Goal: Task Accomplishment & Management: Complete application form

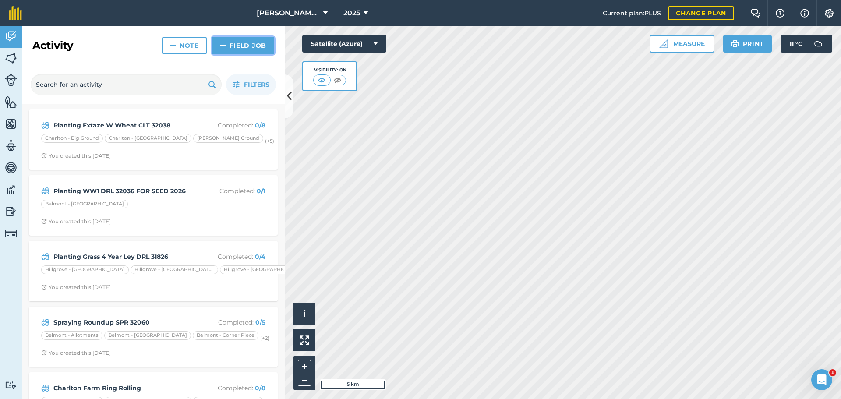
click at [239, 52] on link "Field Job" at bounding box center [243, 46] width 62 height 18
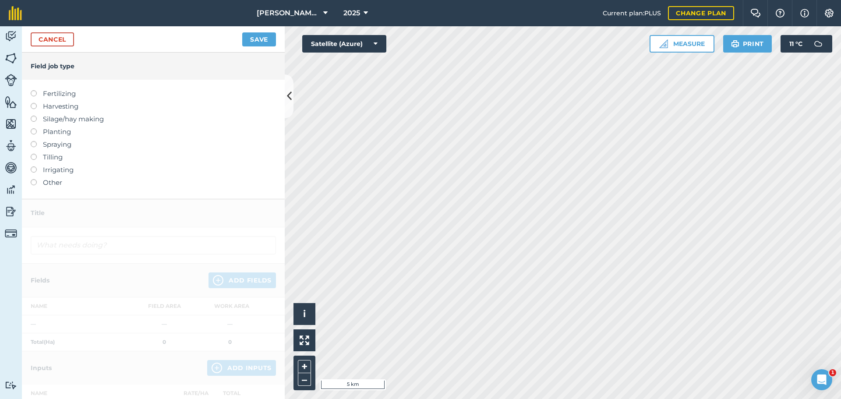
click at [37, 128] on label at bounding box center [37, 128] width 12 height 0
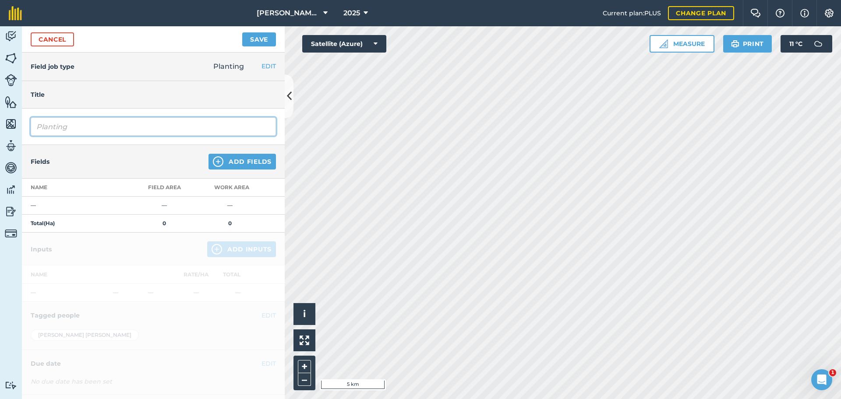
click at [123, 136] on input "Planting" at bounding box center [153, 126] width 245 height 18
type input "Planting 4 Year Grass Ley"
click at [12, 65] on img at bounding box center [11, 58] width 12 height 13
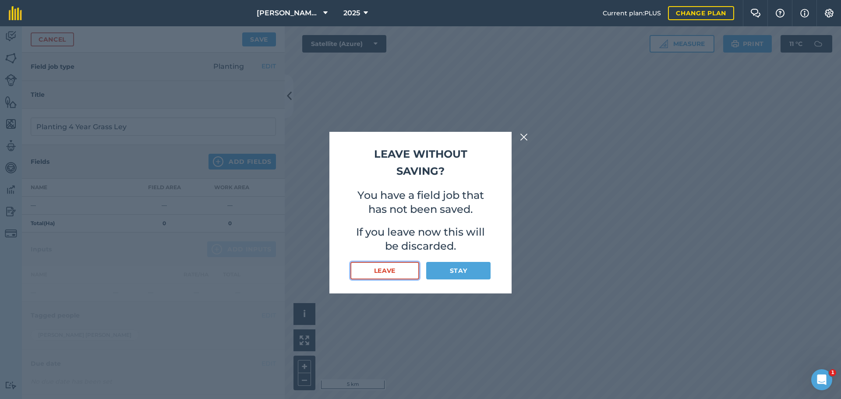
click at [383, 279] on button "Leave" at bounding box center [384, 271] width 69 height 18
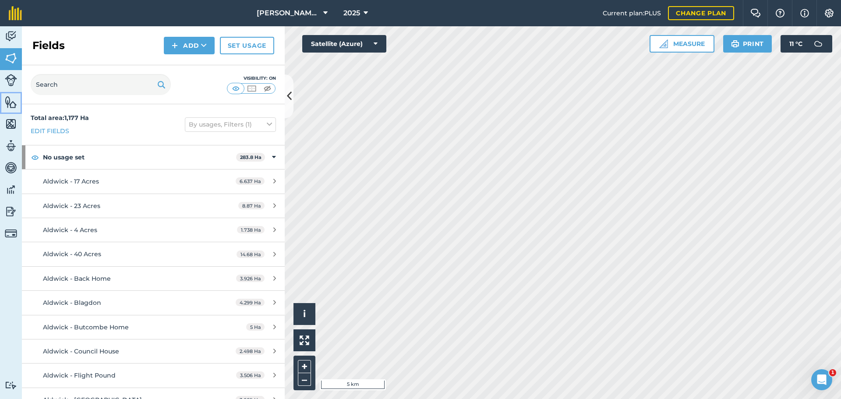
click at [10, 106] on img at bounding box center [11, 101] width 12 height 13
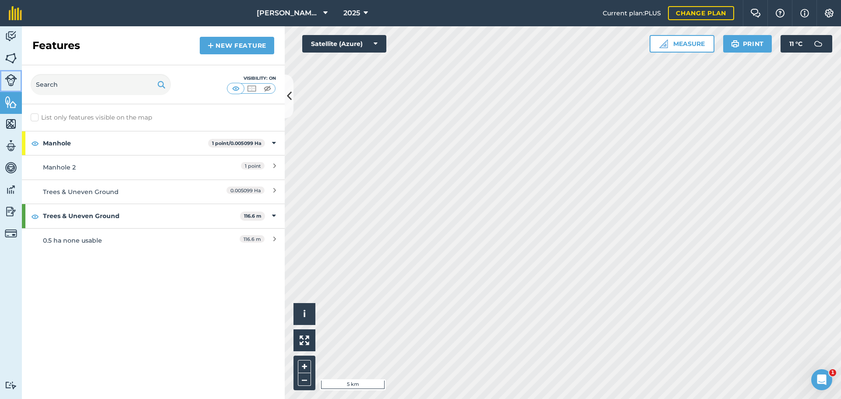
click at [4, 84] on link "Livestock" at bounding box center [11, 81] width 22 height 22
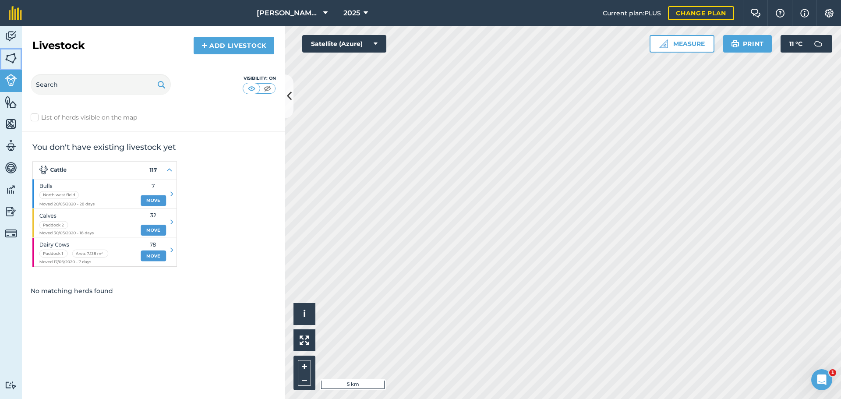
click at [12, 65] on img at bounding box center [11, 58] width 12 height 13
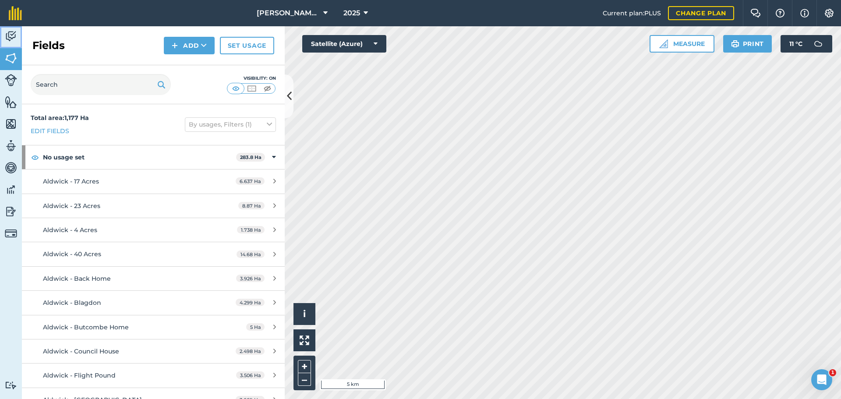
click at [13, 43] on img at bounding box center [11, 36] width 12 height 13
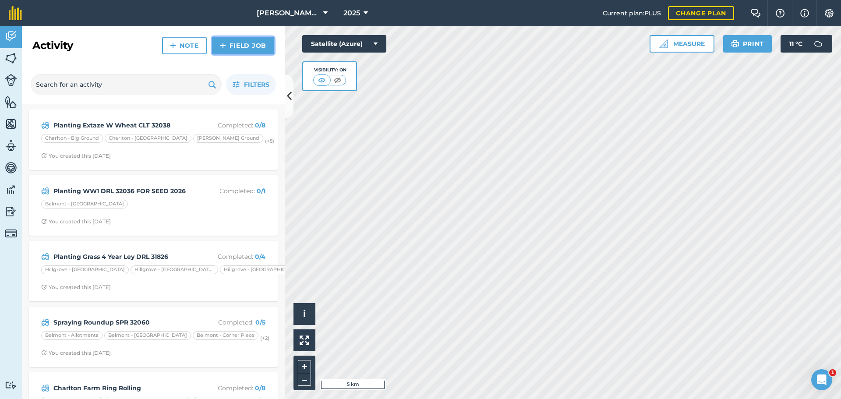
click at [240, 54] on link "Field Job" at bounding box center [243, 46] width 62 height 18
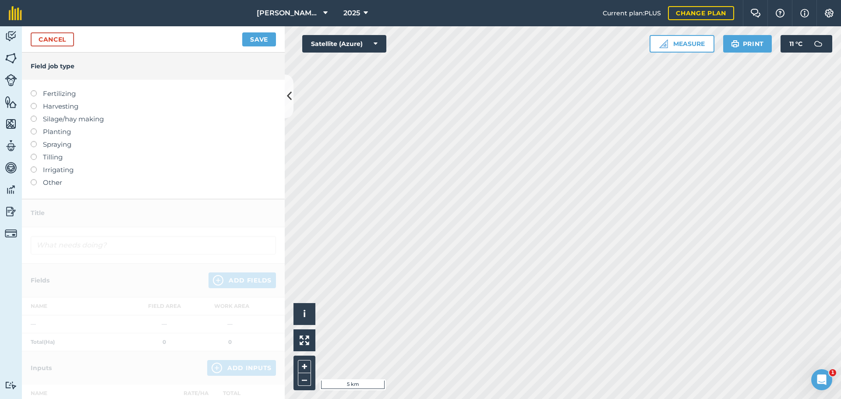
click at [36, 128] on label at bounding box center [37, 128] width 12 height 0
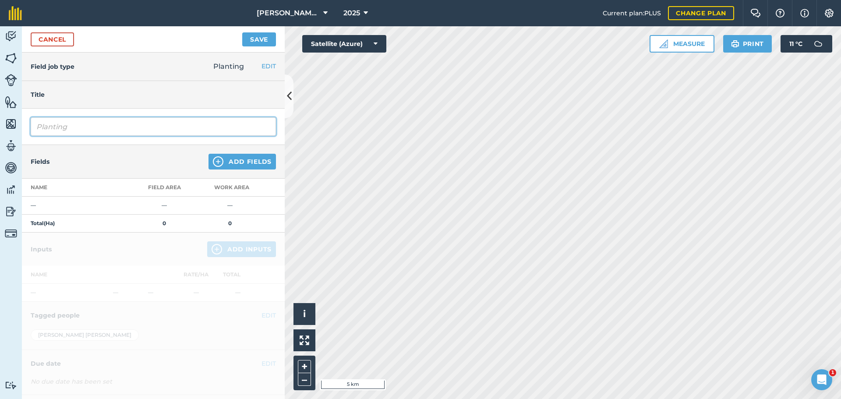
click at [108, 136] on input "Planting" at bounding box center [153, 126] width 245 height 18
type input "Planting Grass 4 year ley"
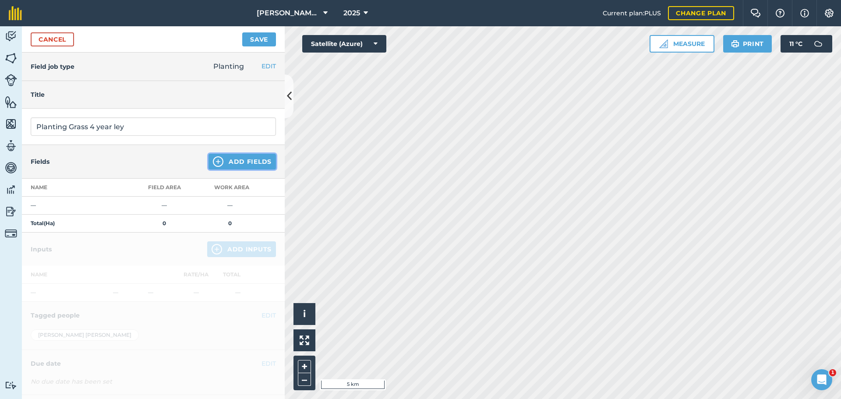
click at [241, 169] on button "Add Fields" at bounding box center [241, 162] width 67 height 16
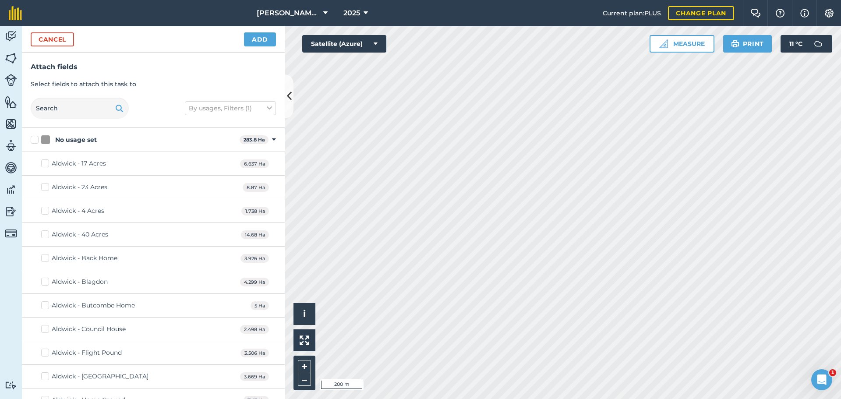
checkbox input "true"
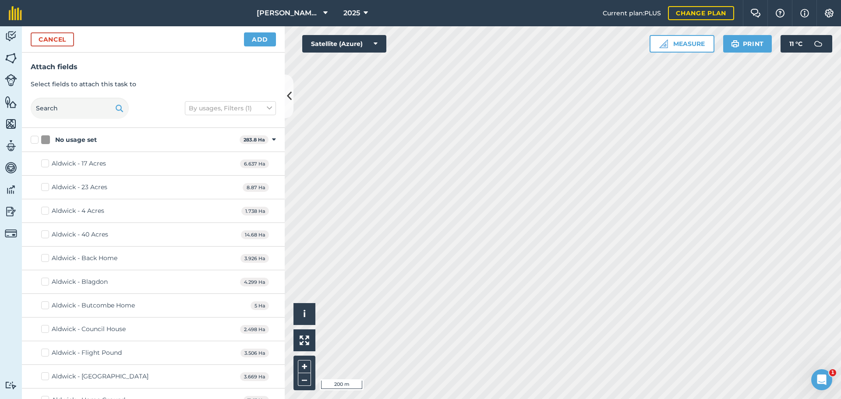
checkbox input "true"
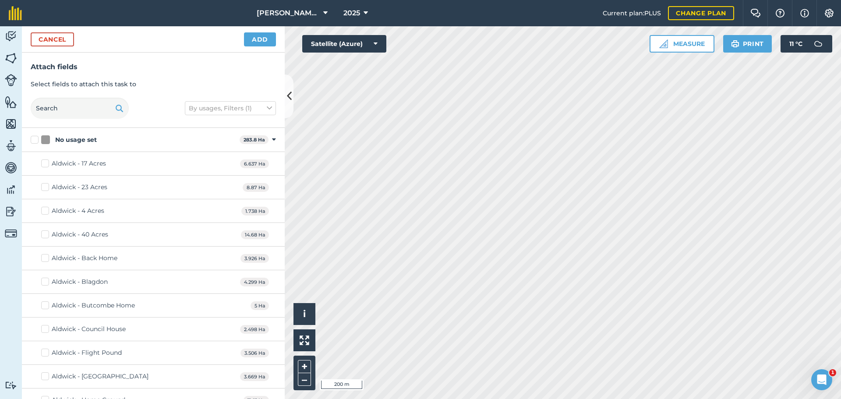
checkbox input "true"
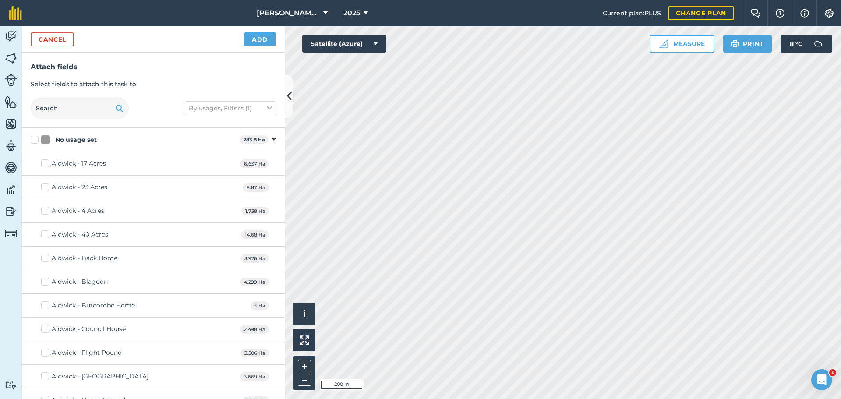
checkbox input "true"
click at [265, 46] on button "Add" at bounding box center [260, 39] width 32 height 14
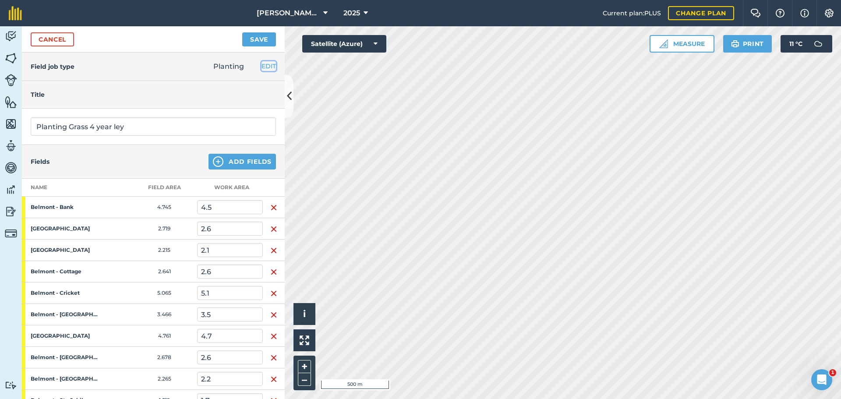
click at [261, 71] on button "EDIT" at bounding box center [268, 66] width 14 height 10
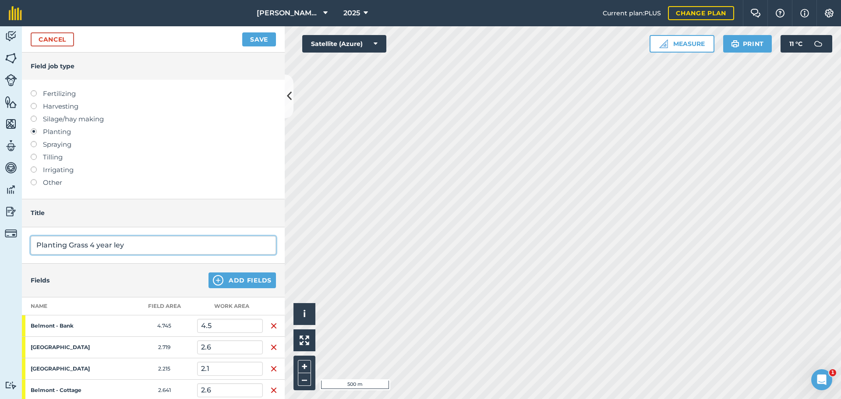
click at [177, 254] on input "Planting Grass 4 year ley" at bounding box center [153, 245] width 245 height 18
click at [171, 254] on input "Planting Grass 4 year ley DRL31837" at bounding box center [153, 245] width 245 height 18
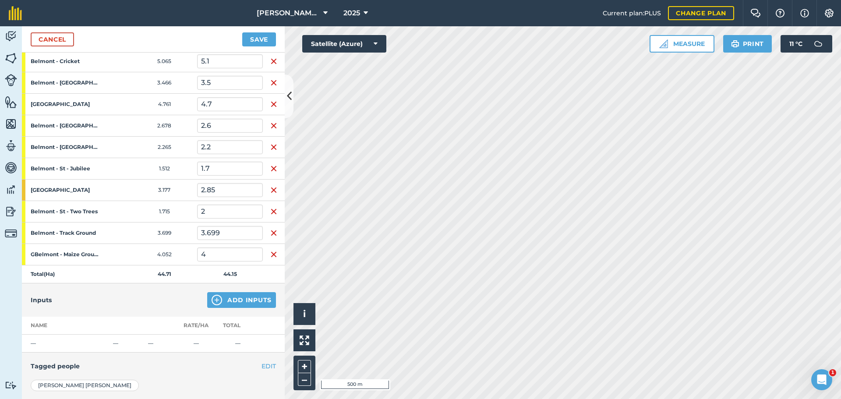
scroll to position [569, 0]
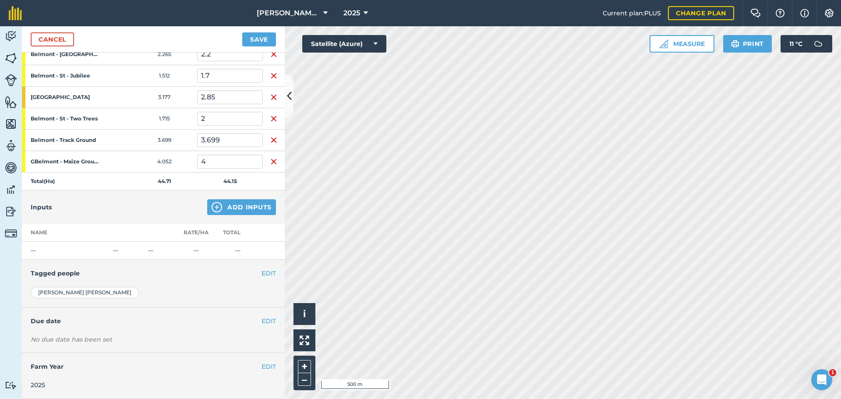
type input "Planting Grass 4 year ley DRL 31837"
click at [235, 204] on button "Add Inputs" at bounding box center [241, 207] width 69 height 16
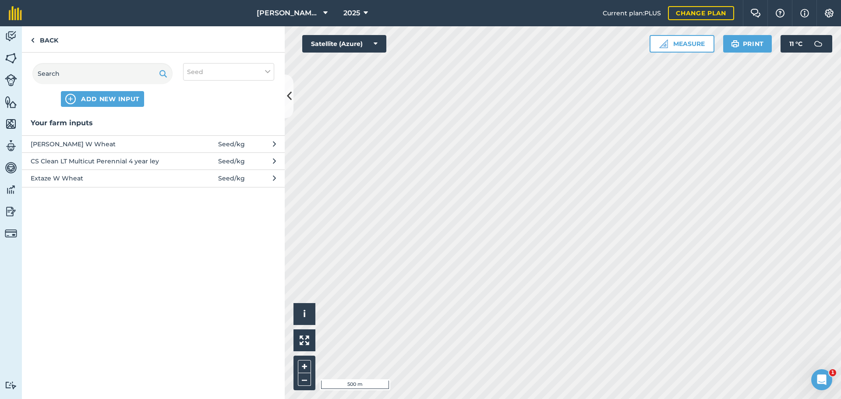
click at [76, 166] on span "CS Clean LT Multicut Perennial 4 year ley" at bounding box center [102, 161] width 143 height 10
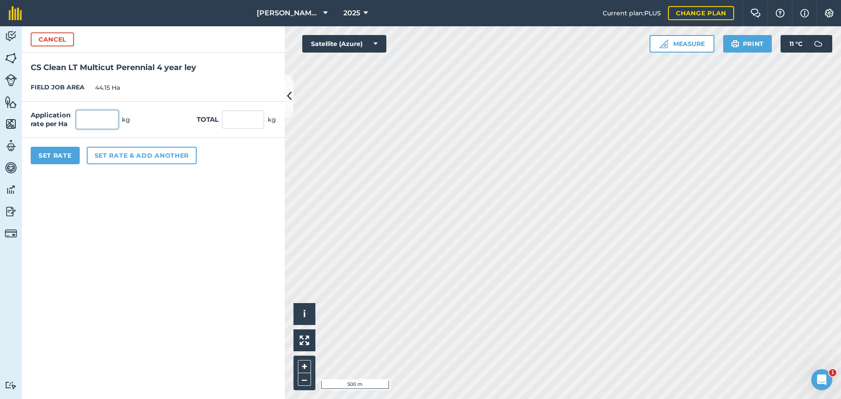
click at [118, 129] on input "text" at bounding box center [97, 119] width 42 height 18
type input "39.5"
type input "1,743.925"
click at [78, 164] on button "Set Rate" at bounding box center [55, 156] width 49 height 18
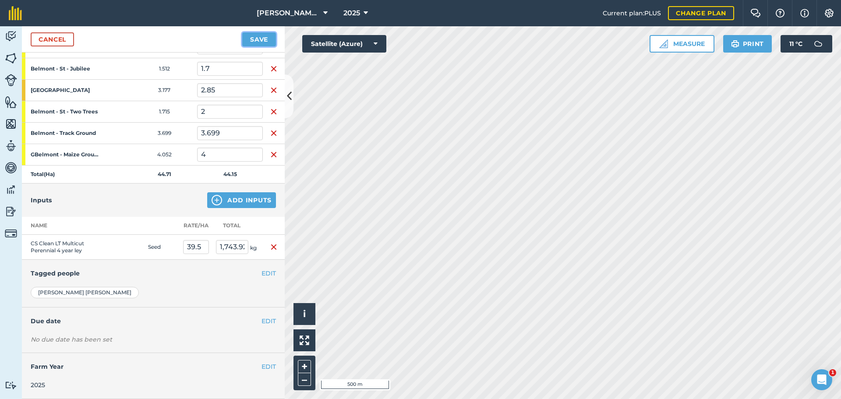
click at [257, 44] on button "Save" at bounding box center [259, 39] width 34 height 14
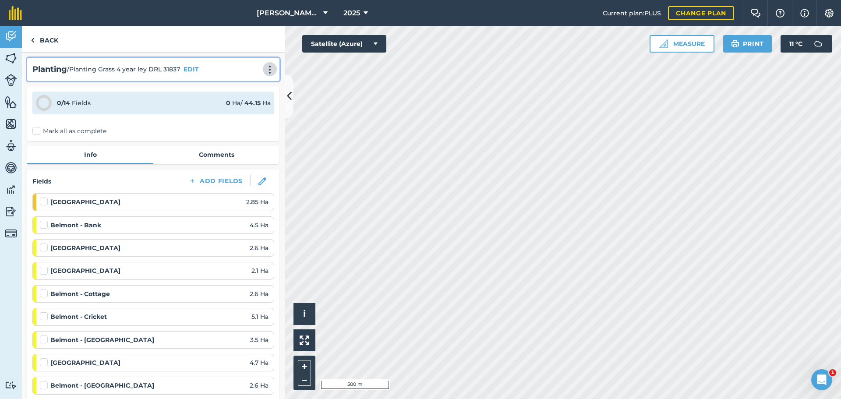
click at [264, 74] on img at bounding box center [269, 69] width 11 height 9
click at [234, 97] on link "Print" at bounding box center [251, 89] width 56 height 18
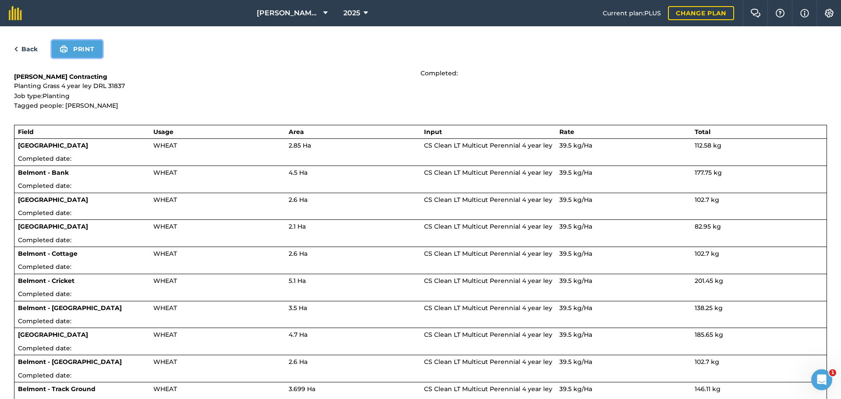
click at [86, 58] on button "Print" at bounding box center [77, 49] width 51 height 18
click at [30, 54] on link "Back" at bounding box center [26, 49] width 24 height 11
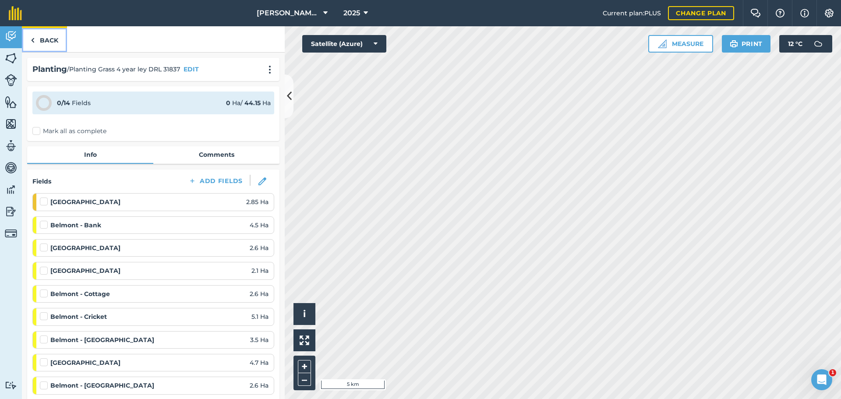
click at [54, 49] on link "Back" at bounding box center [44, 39] width 45 height 26
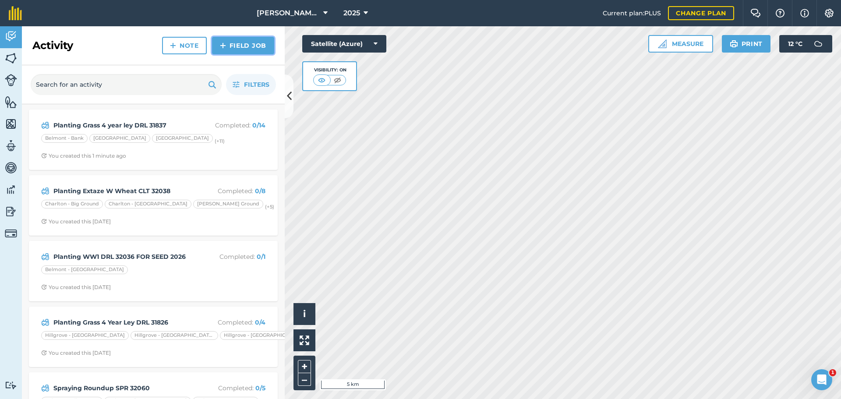
click at [235, 54] on link "Field Job" at bounding box center [243, 46] width 62 height 18
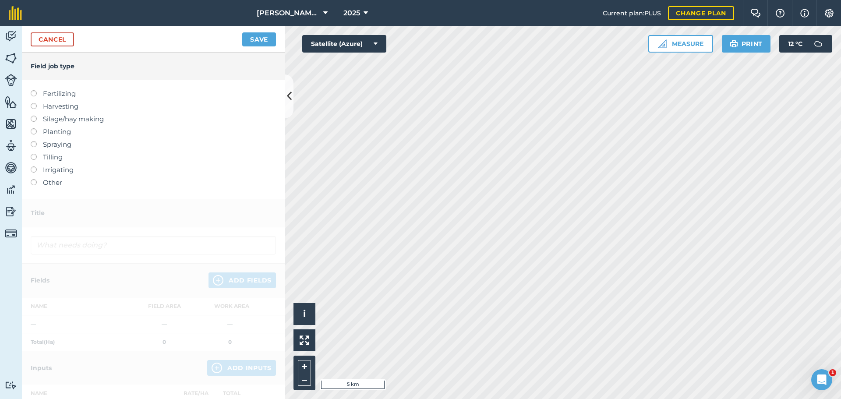
drag, startPoint x: 36, startPoint y: 152, endPoint x: 64, endPoint y: 156, distance: 28.4
click at [37, 128] on label at bounding box center [37, 128] width 12 height 0
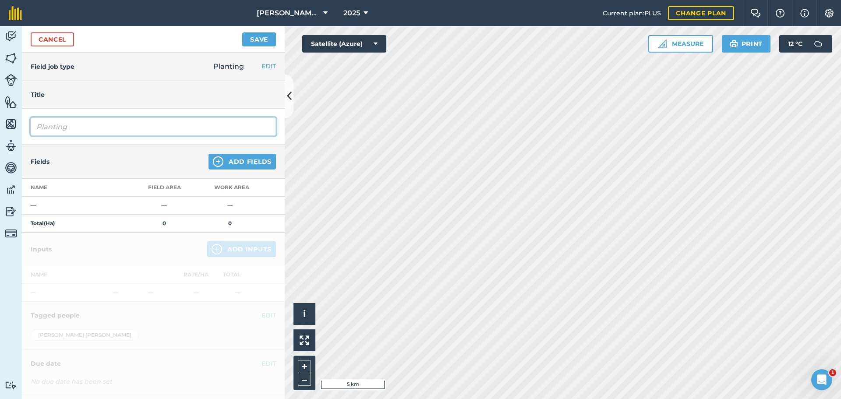
click at [113, 136] on input "Planting" at bounding box center [153, 126] width 245 height 18
click at [171, 136] on input "Planting Grass 4 year Ley DRL31837" at bounding box center [153, 126] width 245 height 18
type input "Planting Grass 4 year Ley DRL 31837"
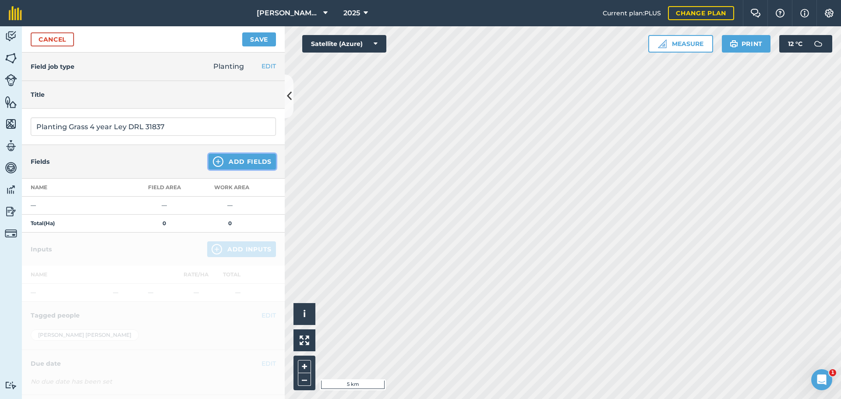
click at [235, 169] on button "Add Fields" at bounding box center [241, 162] width 67 height 16
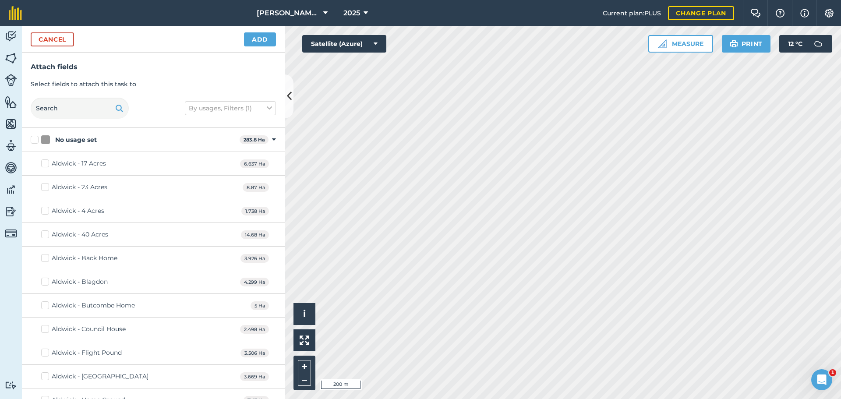
click at [563, 0] on html "[PERSON_NAME] Contracting 2025 Current plan : PLUS Change plan Farm Chat Help I…" at bounding box center [420, 199] width 841 height 399
checkbox input "true"
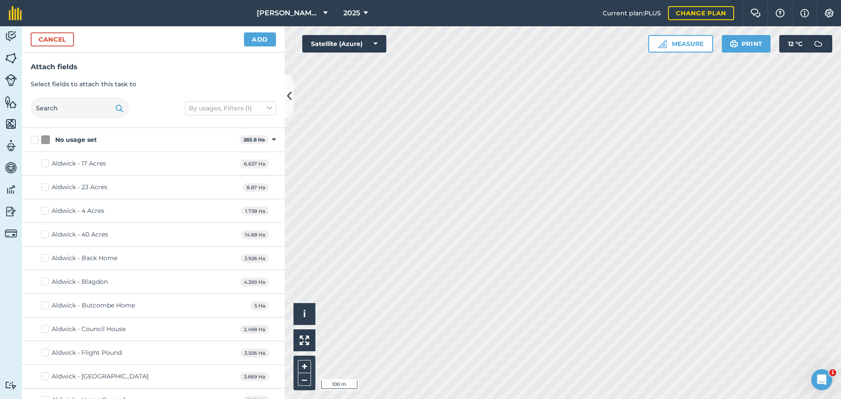
checkbox input "true"
click at [271, 46] on button "Add" at bounding box center [260, 39] width 32 height 14
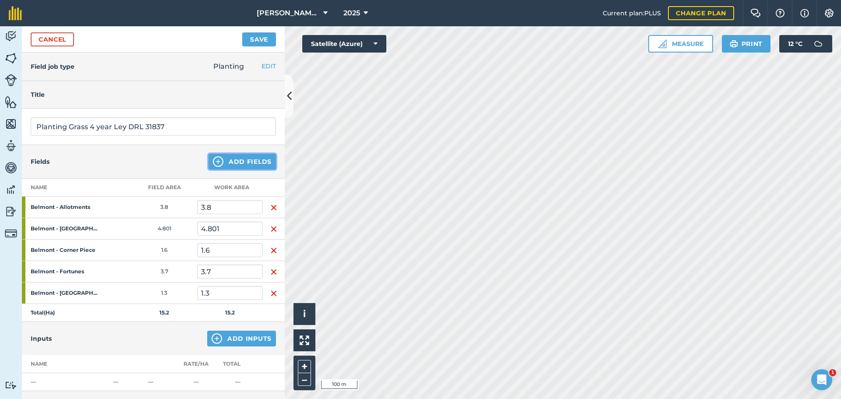
click at [246, 169] on button "Add Fields" at bounding box center [241, 162] width 67 height 16
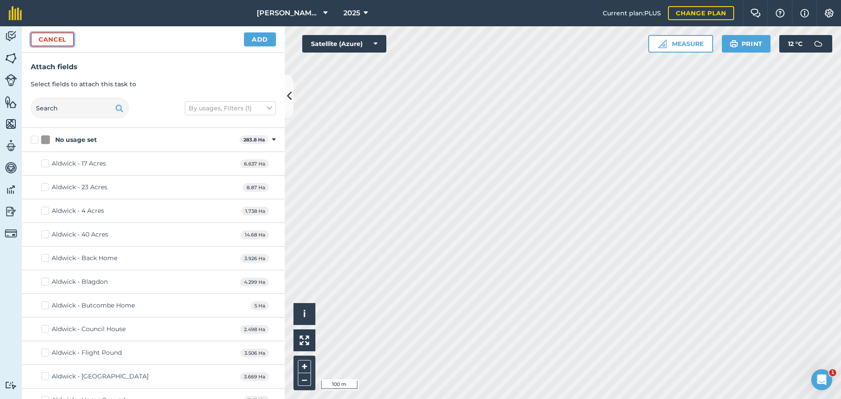
click at [67, 46] on button "Cancel" at bounding box center [52, 39] width 43 height 14
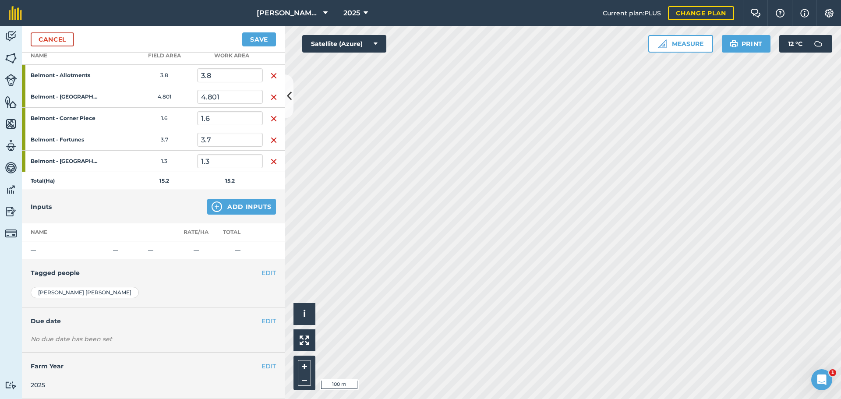
scroll to position [234, 0]
click at [252, 199] on button "Add Inputs" at bounding box center [241, 207] width 69 height 16
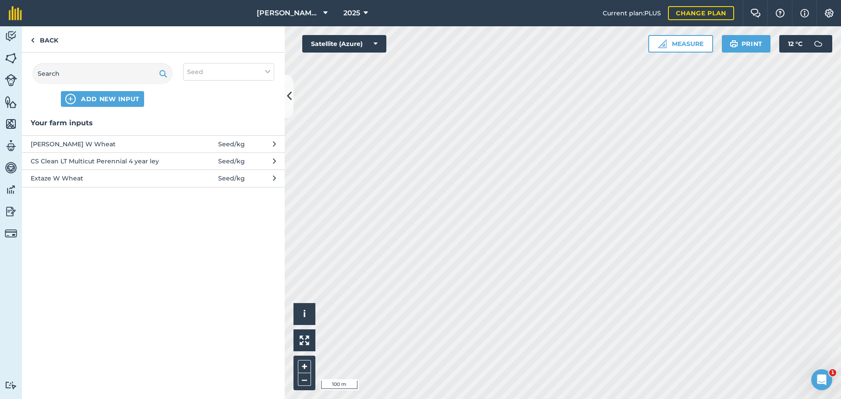
click at [91, 166] on span "CS Clean LT Multicut Perennial 4 year ley" at bounding box center [102, 161] width 143 height 10
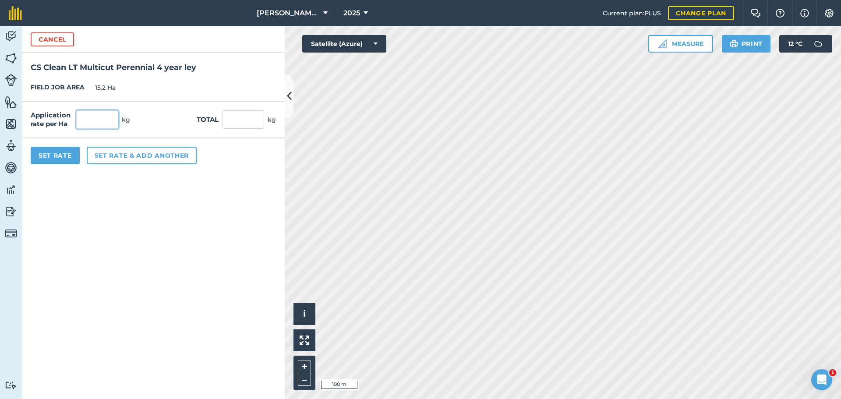
click at [106, 129] on input "text" at bounding box center [97, 119] width 42 height 18
type input "39.5"
type input "600.4"
click at [66, 164] on button "Set Rate" at bounding box center [55, 156] width 49 height 18
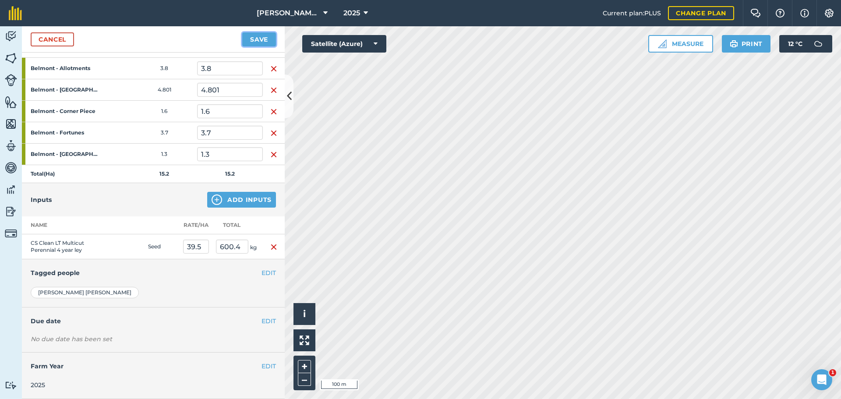
click at [256, 46] on button "Save" at bounding box center [259, 39] width 34 height 14
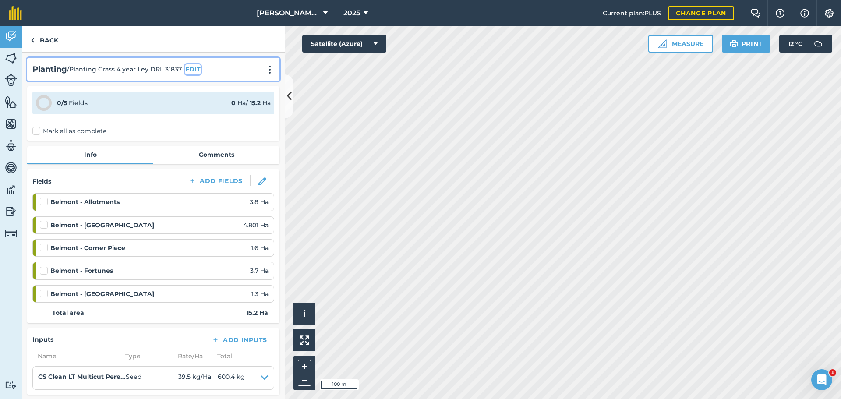
click at [192, 74] on button "EDIT" at bounding box center [192, 69] width 15 height 10
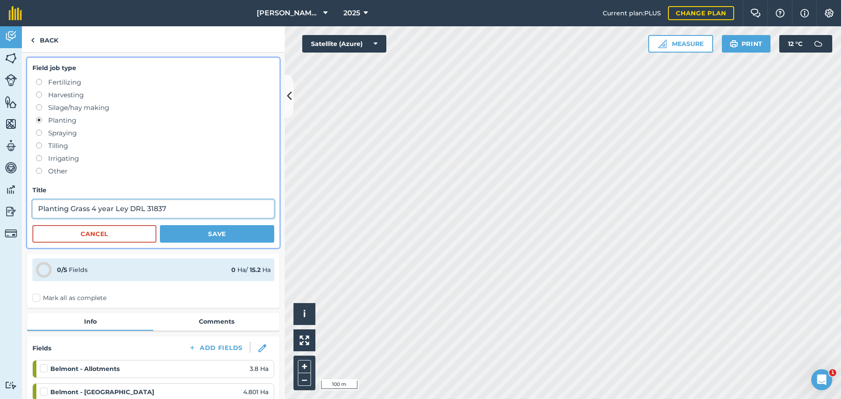
click at [217, 218] on input "Planting Grass 4 year Ley DRL 31837" at bounding box center [153, 209] width 242 height 18
click at [109, 218] on input "Planting Grass 4 year Ley DRL 31837" at bounding box center [153, 209] width 242 height 18
type input "Planting Grass 2 Ways 4 year Ley DRL 31837"
click at [225, 243] on button "Save" at bounding box center [217, 234] width 114 height 18
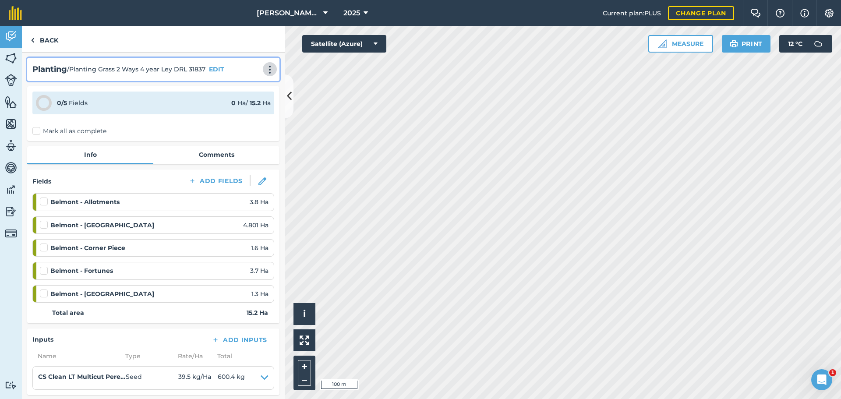
click at [265, 74] on img at bounding box center [269, 69] width 11 height 9
click at [223, 97] on link "Print" at bounding box center [251, 89] width 56 height 18
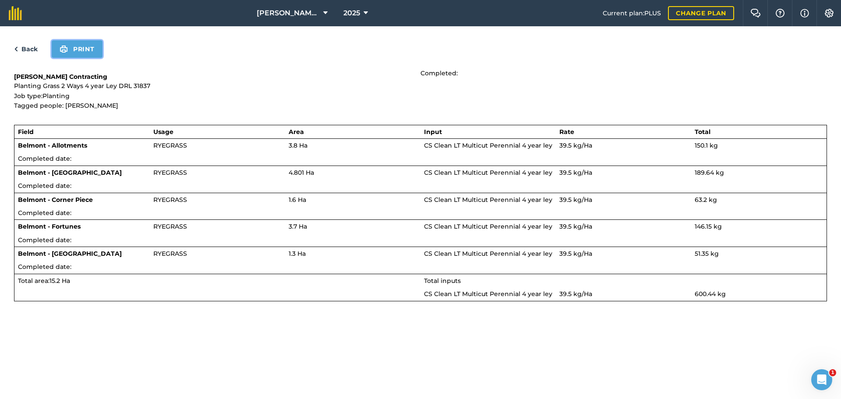
click at [89, 58] on button "Print" at bounding box center [77, 49] width 51 height 18
click at [28, 54] on link "Back" at bounding box center [26, 49] width 24 height 11
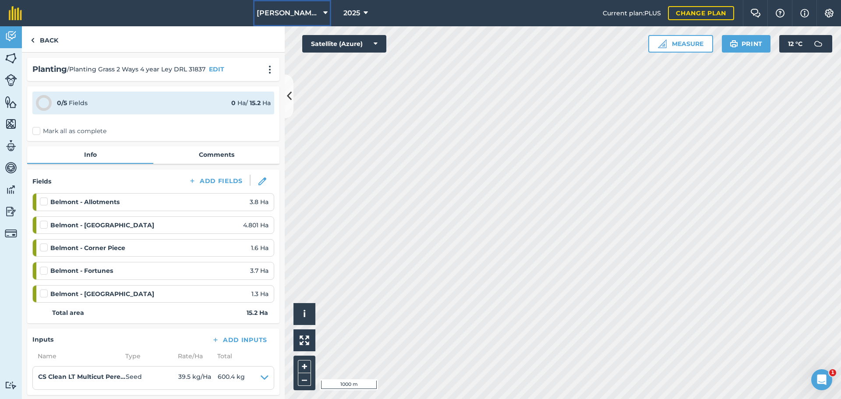
click at [300, 16] on span "[PERSON_NAME] Contracting" at bounding box center [288, 13] width 63 height 11
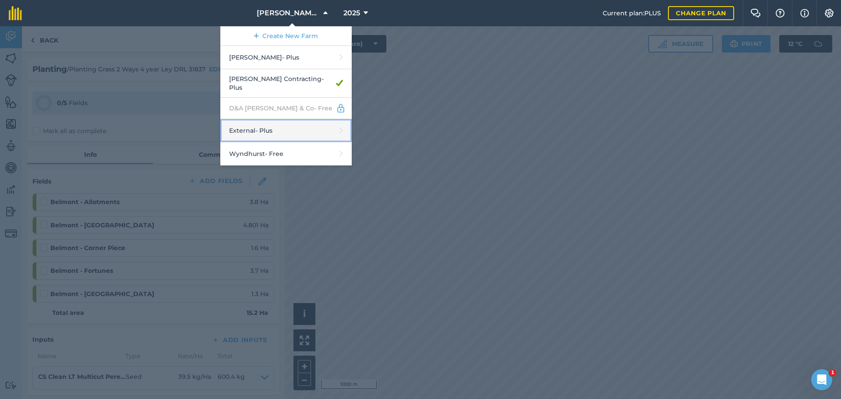
click at [247, 142] on link "External - Plus" at bounding box center [285, 130] width 131 height 23
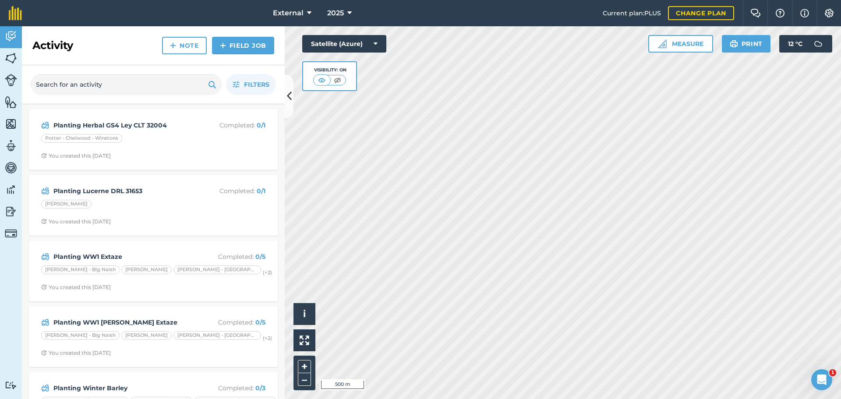
click at [535, 398] on html "External 2025 Current plan : PLUS Change plan Farm Chat Help Info Settings Exte…" at bounding box center [420, 199] width 841 height 399
click at [486, 0] on html "External 2025 Current plan : PLUS Change plan Farm Chat Help Info Settings Exte…" at bounding box center [420, 199] width 841 height 399
click at [636, 398] on html "External 2025 Current plan : PLUS Change plan Farm Chat Help Info Settings Exte…" at bounding box center [420, 199] width 841 height 399
click at [605, 398] on html "External 2025 Current plan : PLUS Change plan Farm Chat Help Info Settings Exte…" at bounding box center [420, 199] width 841 height 399
